Goal: Information Seeking & Learning: Learn about a topic

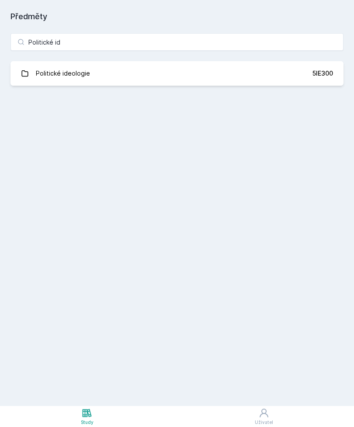
type input "Politické ide"
click at [269, 69] on link "Politické ideologie 5IE300" at bounding box center [176, 73] width 333 height 24
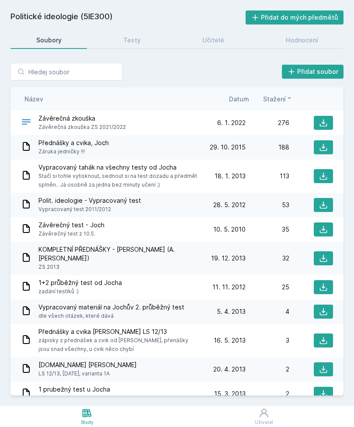
click at [313, 33] on link "Hodnocení" at bounding box center [301, 39] width 83 height 17
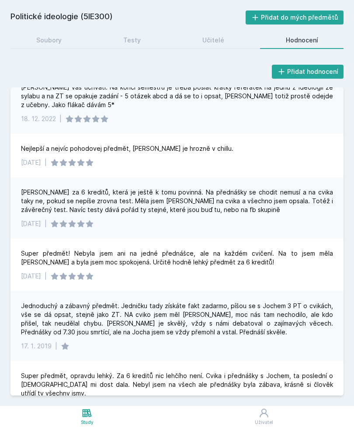
scroll to position [67, 0]
click at [93, 18] on h2 "Politické ideologie (5IE300)" at bounding box center [127, 17] width 235 height 14
click at [58, 42] on div "Soubory" at bounding box center [48, 40] width 25 height 9
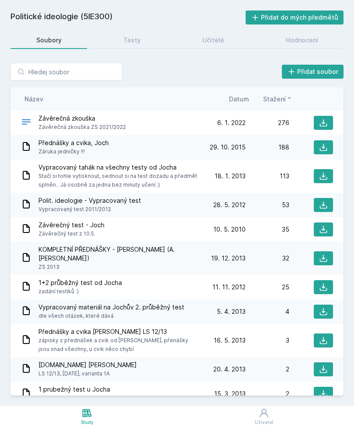
click at [327, 123] on icon at bounding box center [323, 122] width 9 height 9
